Goal: Transaction & Acquisition: Purchase product/service

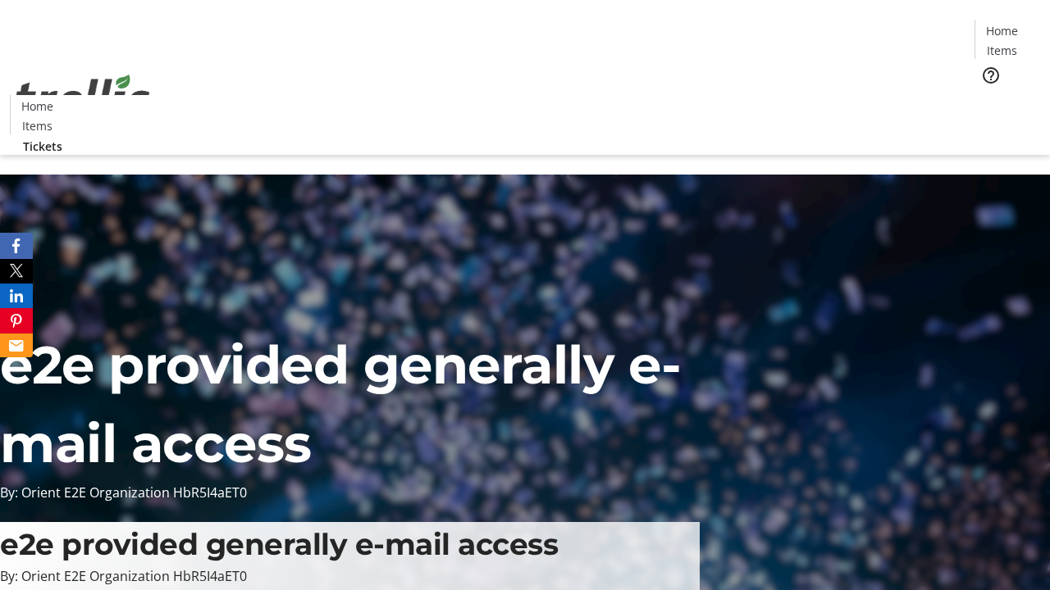
click at [987, 95] on span "Tickets" at bounding box center [1006, 103] width 39 height 17
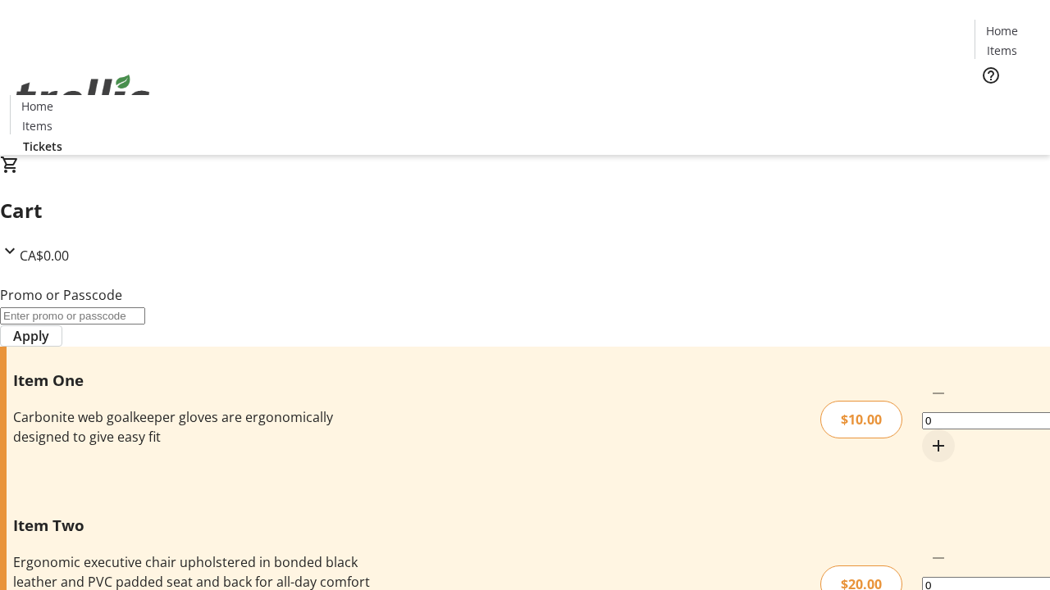
click at [928, 436] on mat-icon "Increment by one" at bounding box center [938, 446] width 20 height 20
type input "1"
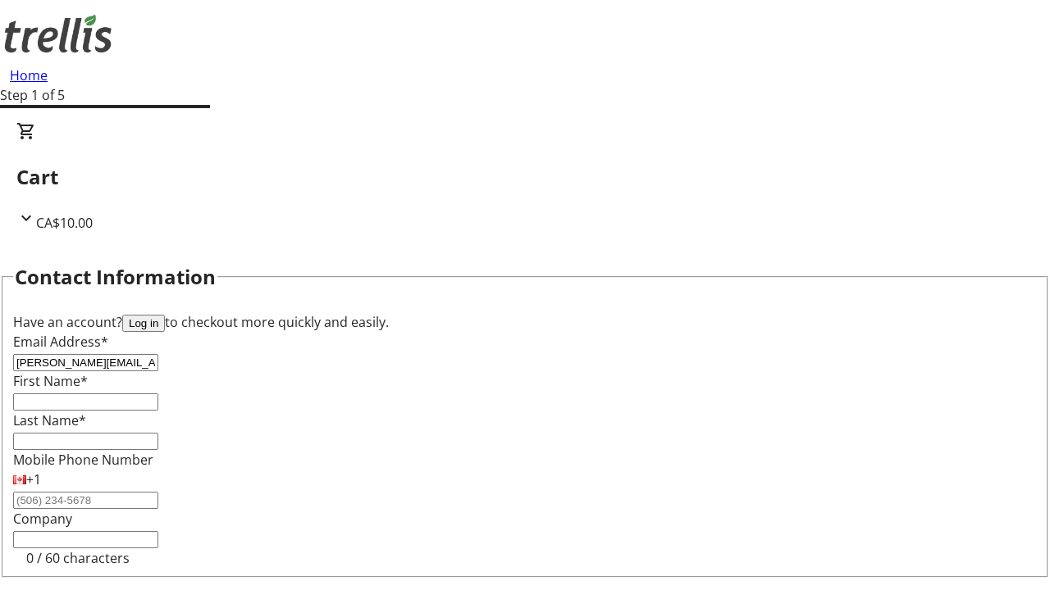
type input "[PERSON_NAME][EMAIL_ADDRESS][DOMAIN_NAME]"
type input "[PERSON_NAME]"
type input "Hyatt"
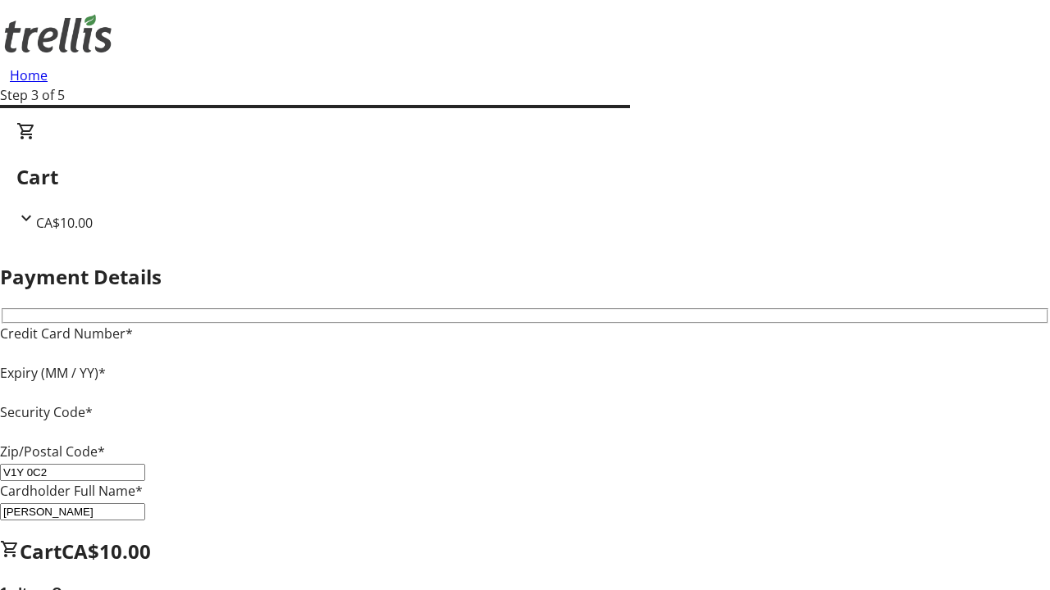
type input "V1Y 0C2"
